Goal: Information Seeking & Learning: Learn about a topic

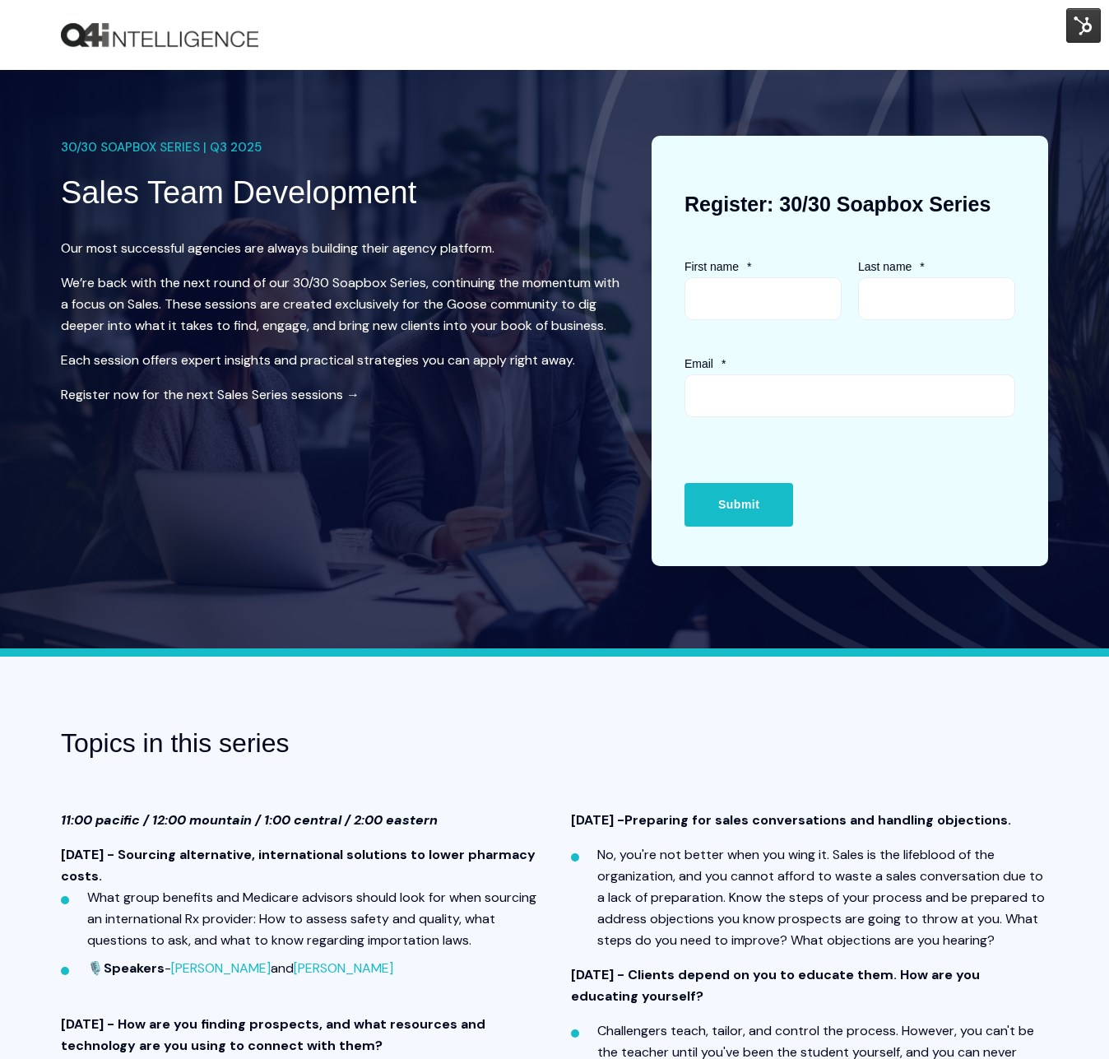
scroll to position [34, 0]
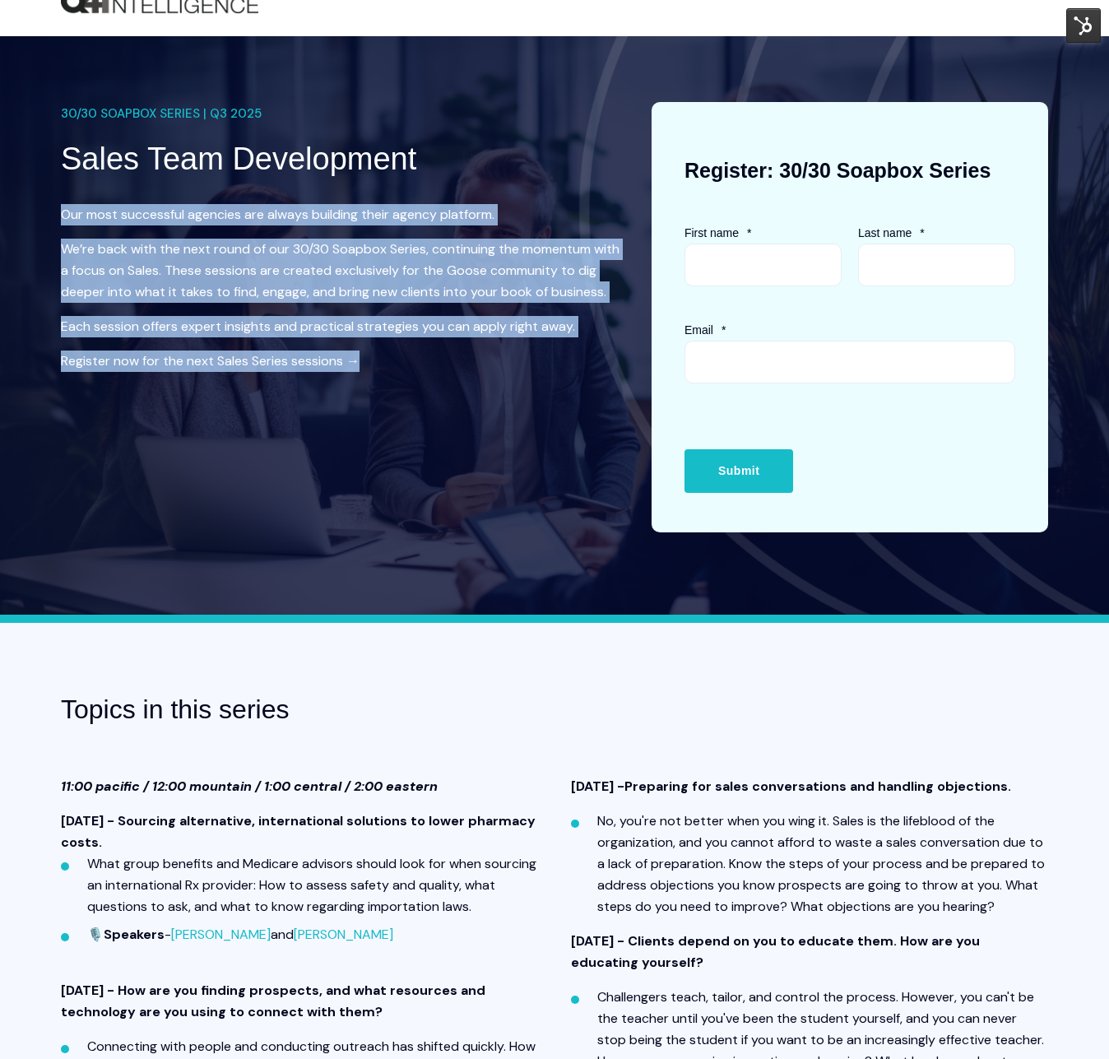
drag, startPoint x: 176, startPoint y: 222, endPoint x: 497, endPoint y: 404, distance: 368.9
click at [497, 404] on div "30/30 SOAPBOX SERIES | Q3 2025 Sales Team Development Our most successful agenc…" at bounding box center [343, 253] width 565 height 303
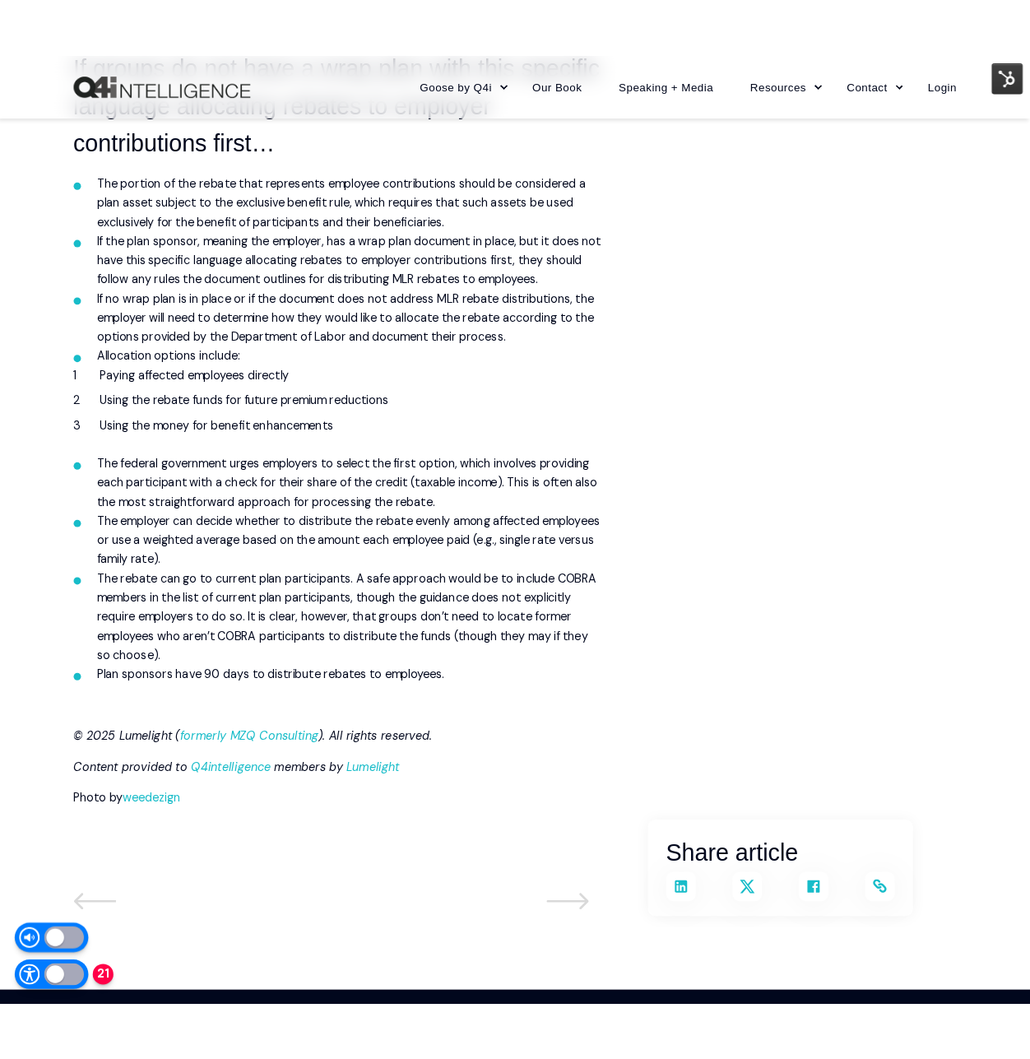
scroll to position [1208, 0]
